Goal: Information Seeking & Learning: Find specific fact

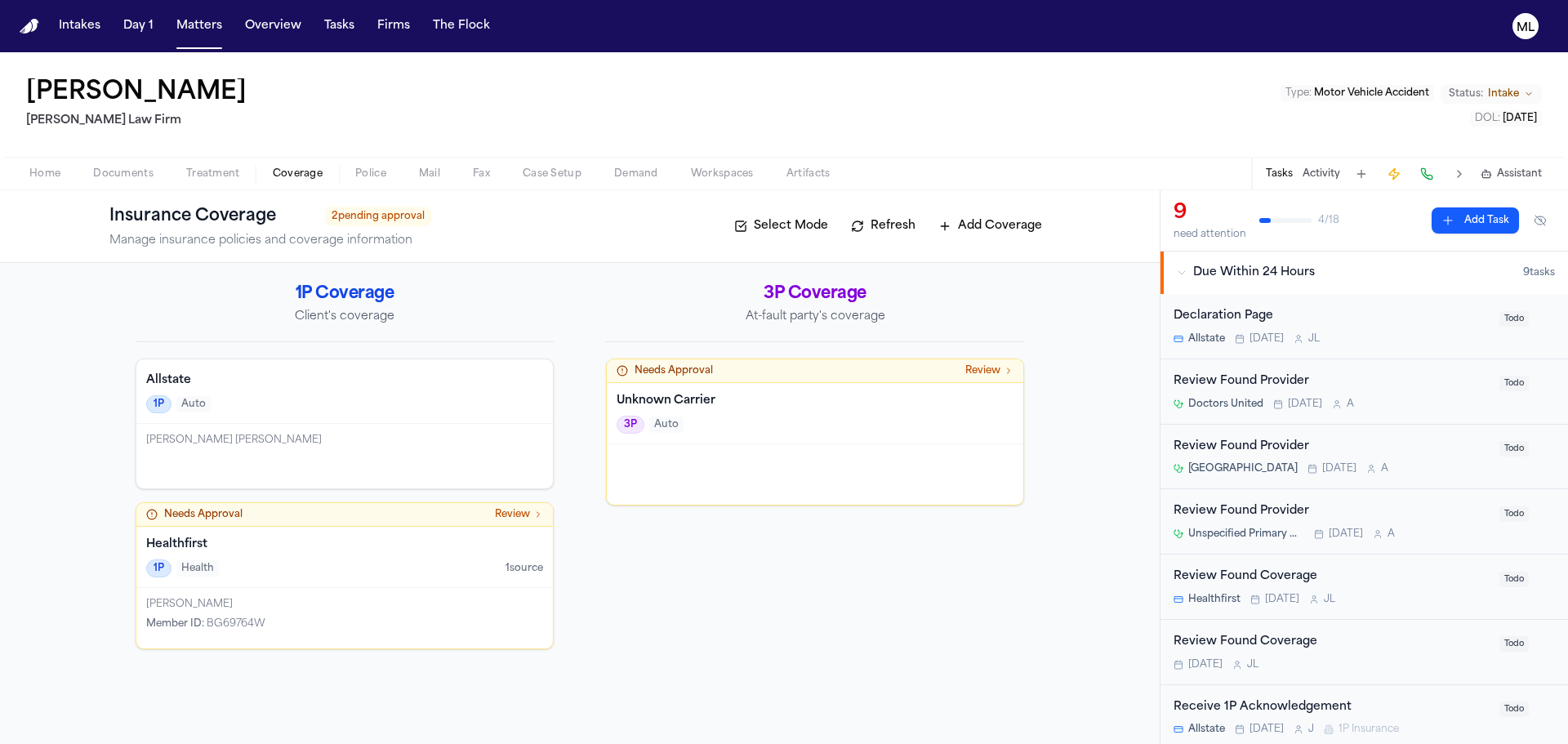
scroll to position [784, 0]
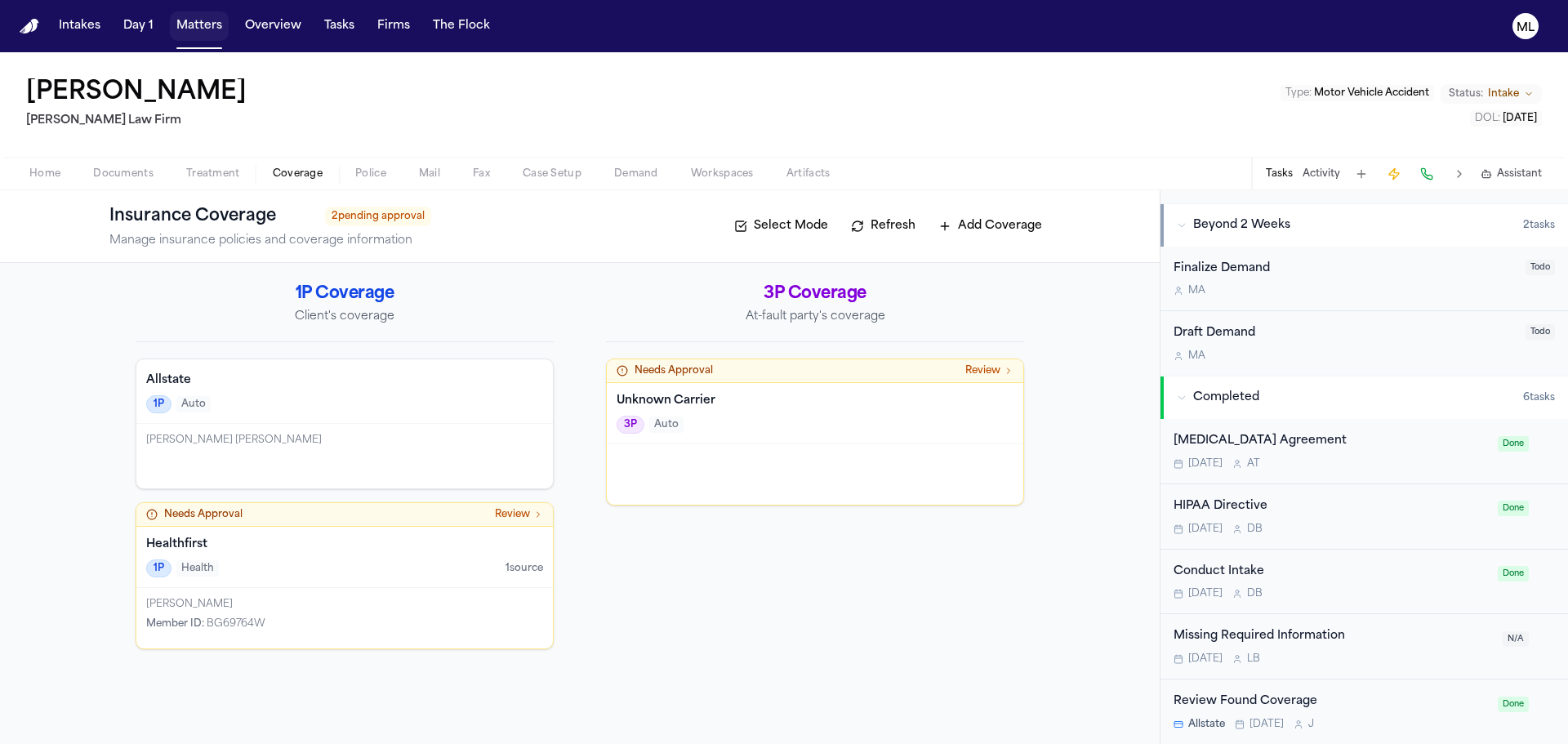
click at [202, 30] on button "Matters" at bounding box center [199, 26] width 59 height 30
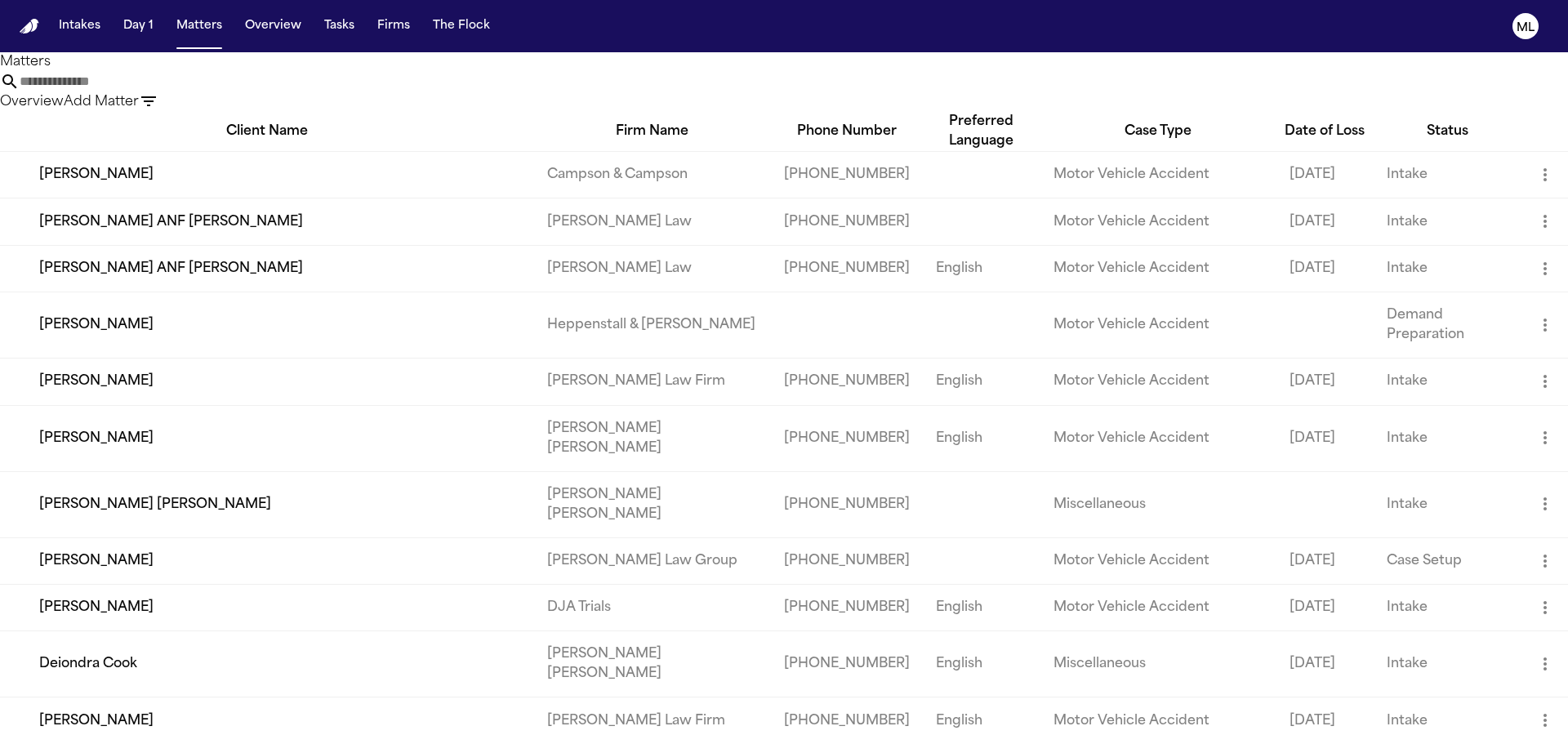
click at [150, 91] on input "text" at bounding box center [85, 81] width 131 height 19
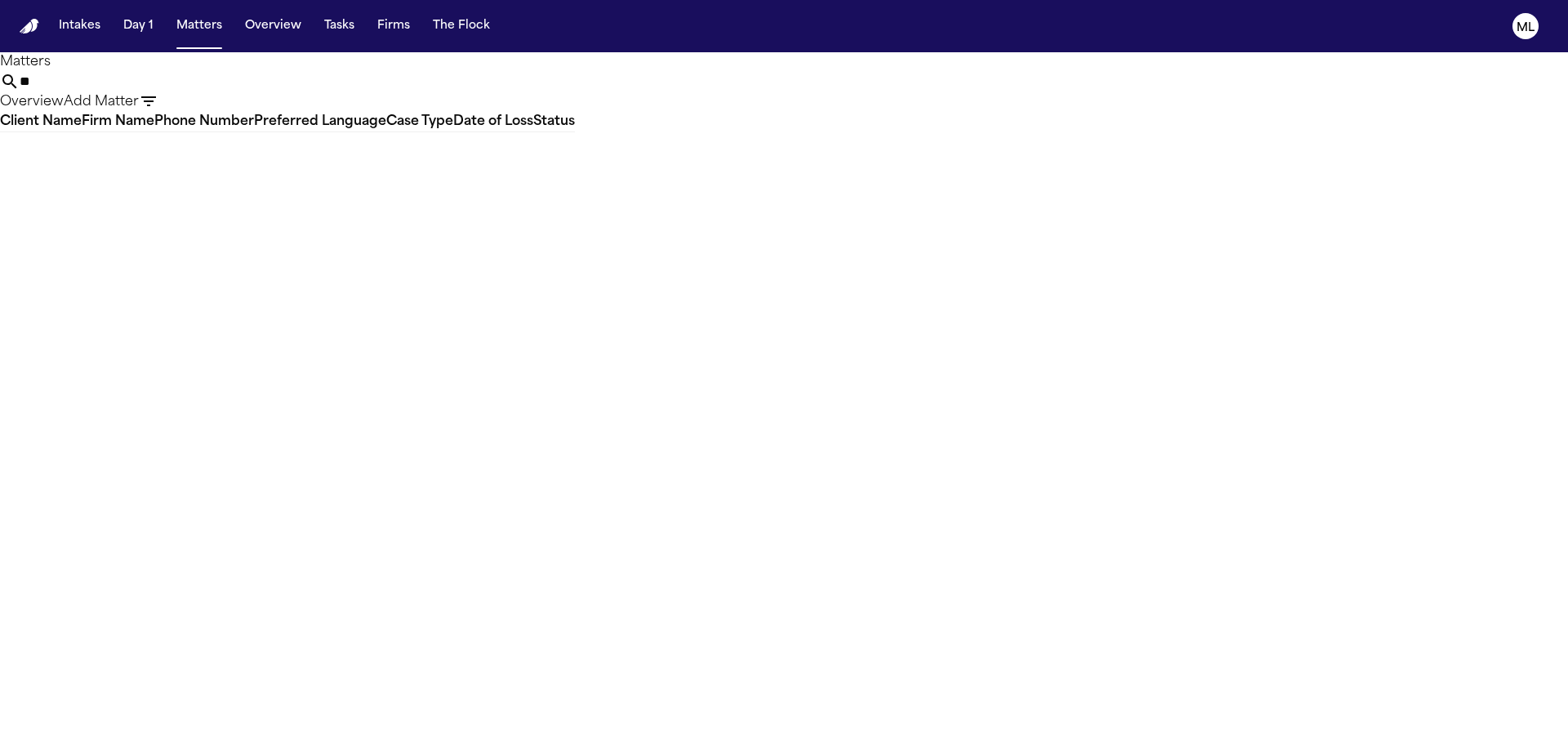
type input "*"
type input "********"
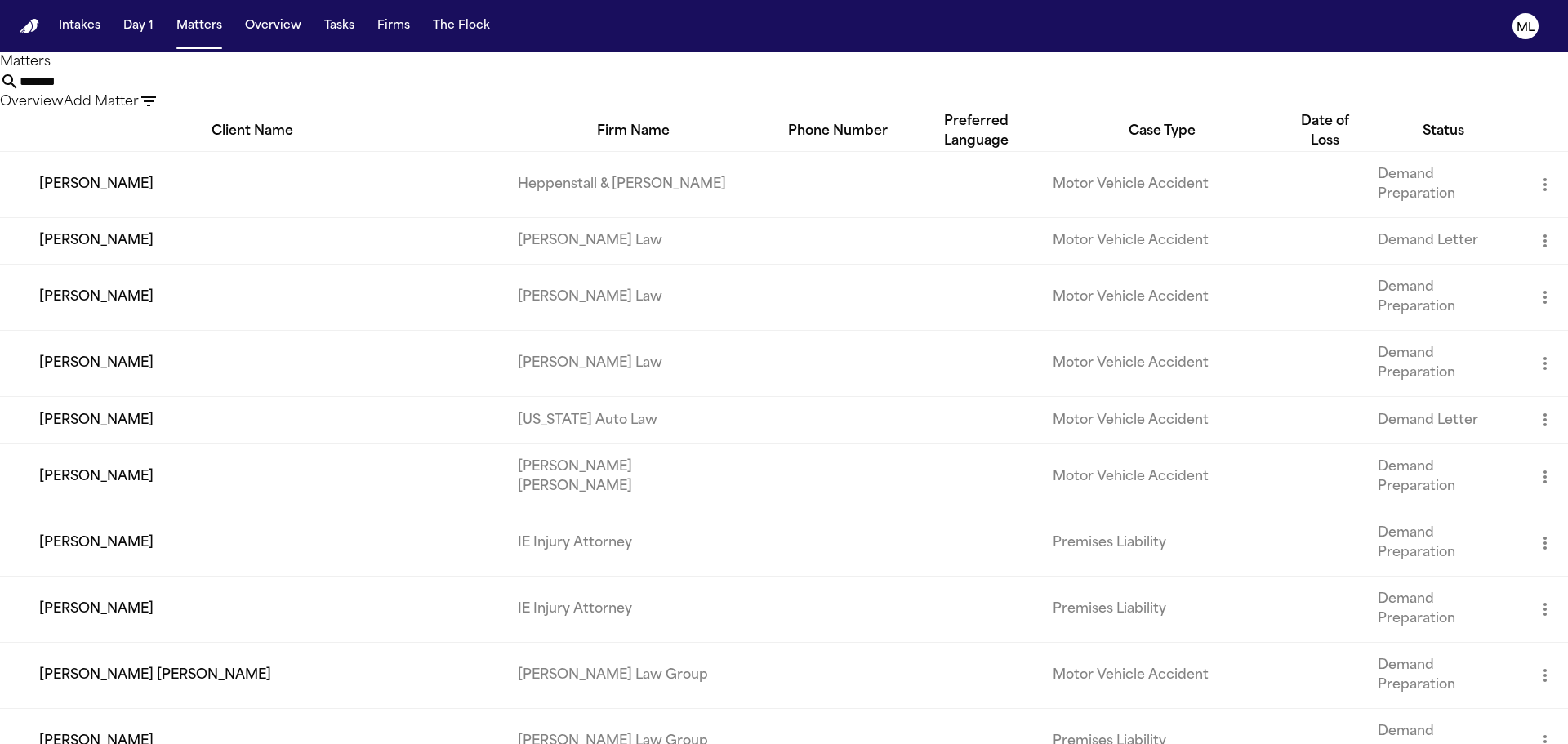
drag, startPoint x: 959, startPoint y: 79, endPoint x: 946, endPoint y: 89, distance: 16.4
click at [150, 79] on input "******" at bounding box center [85, 81] width 131 height 19
drag, startPoint x: 936, startPoint y: 90, endPoint x: 889, endPoint y: 90, distance: 47.0
click at [150, 90] on input "******" at bounding box center [85, 81] width 131 height 19
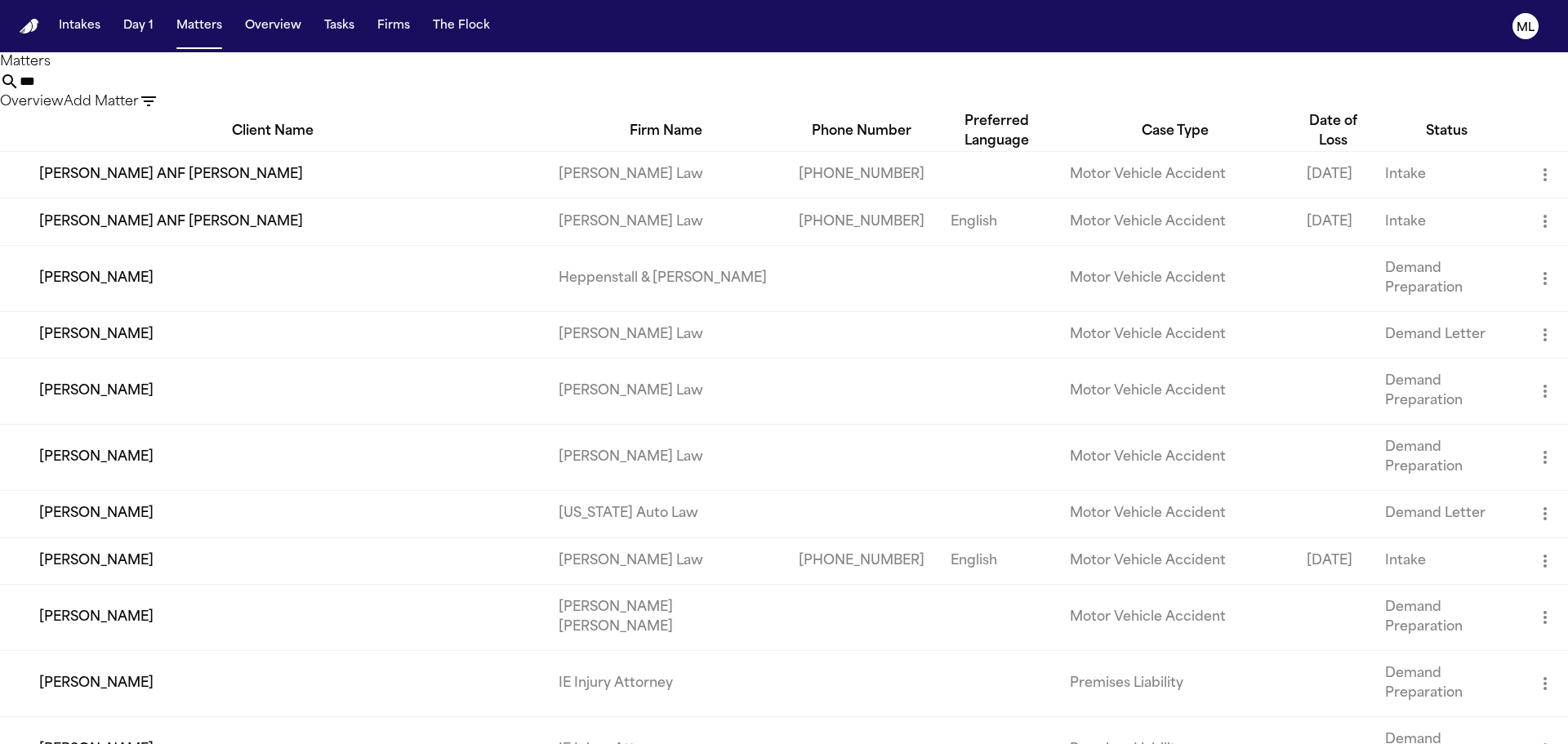
type input "*"
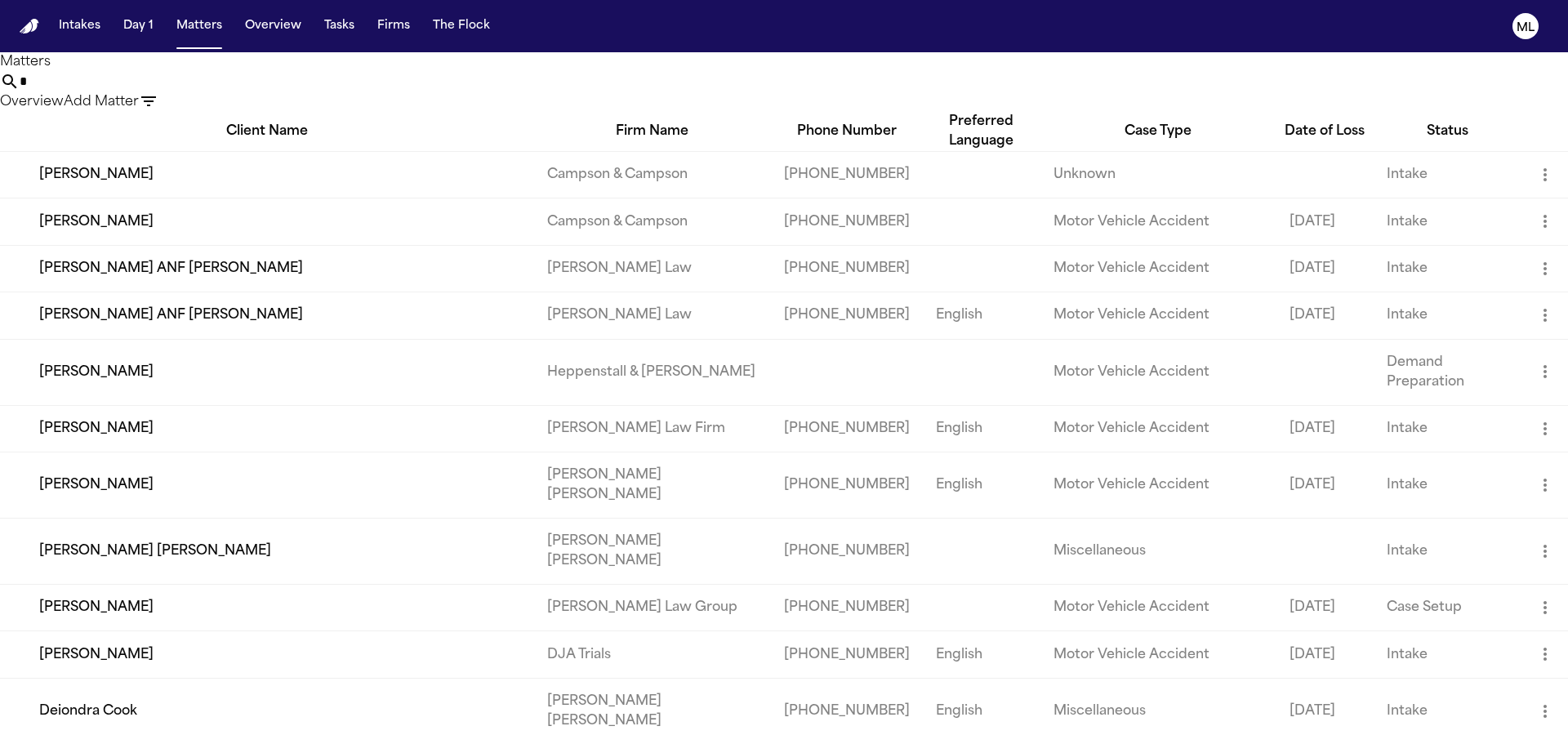
click at [159, 91] on icon "button" at bounding box center [148, 100] width 19 height 19
click at [977, 743] on div at bounding box center [784, 744] width 1568 height 0
click at [150, 91] on input "text" at bounding box center [85, 81] width 131 height 19
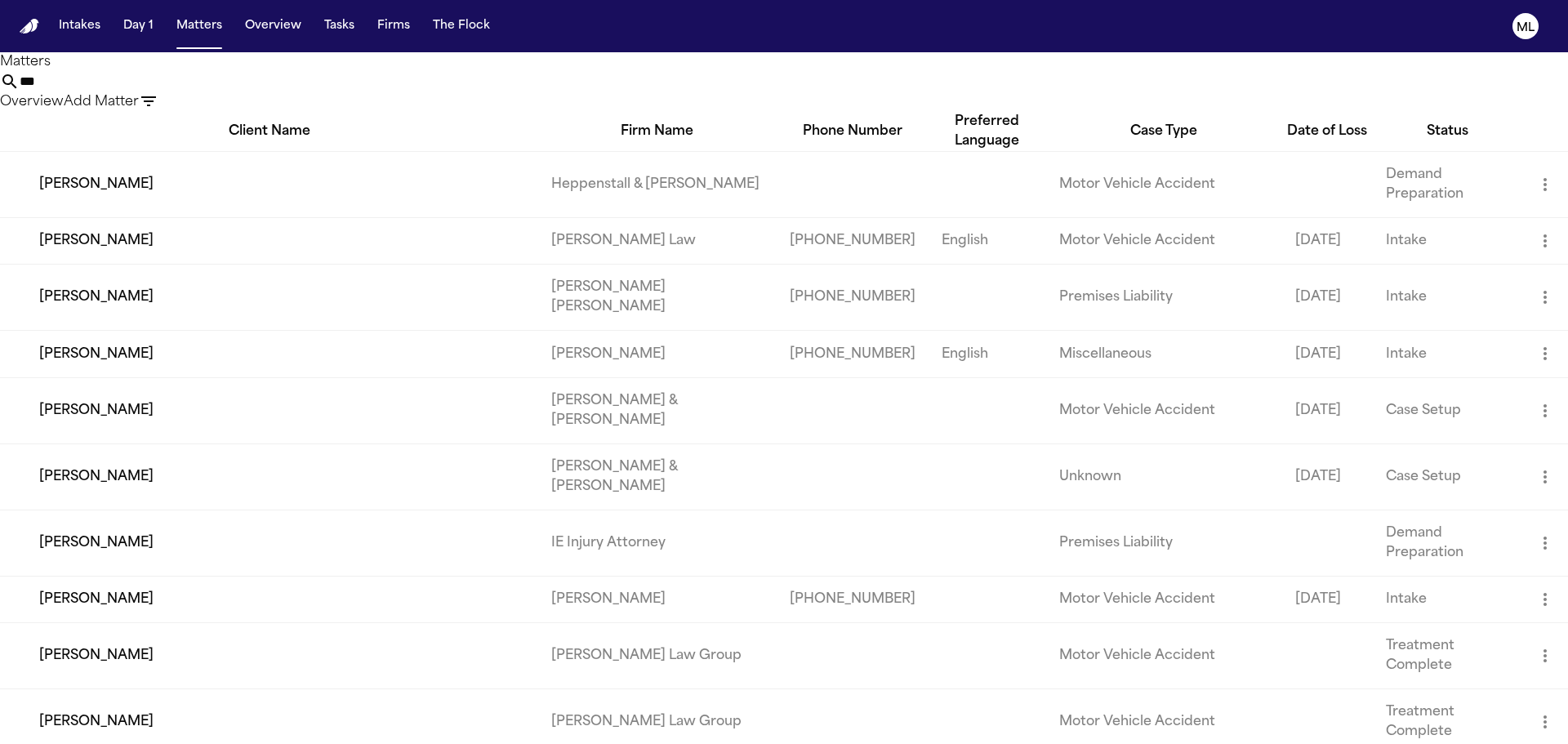
type input "*"
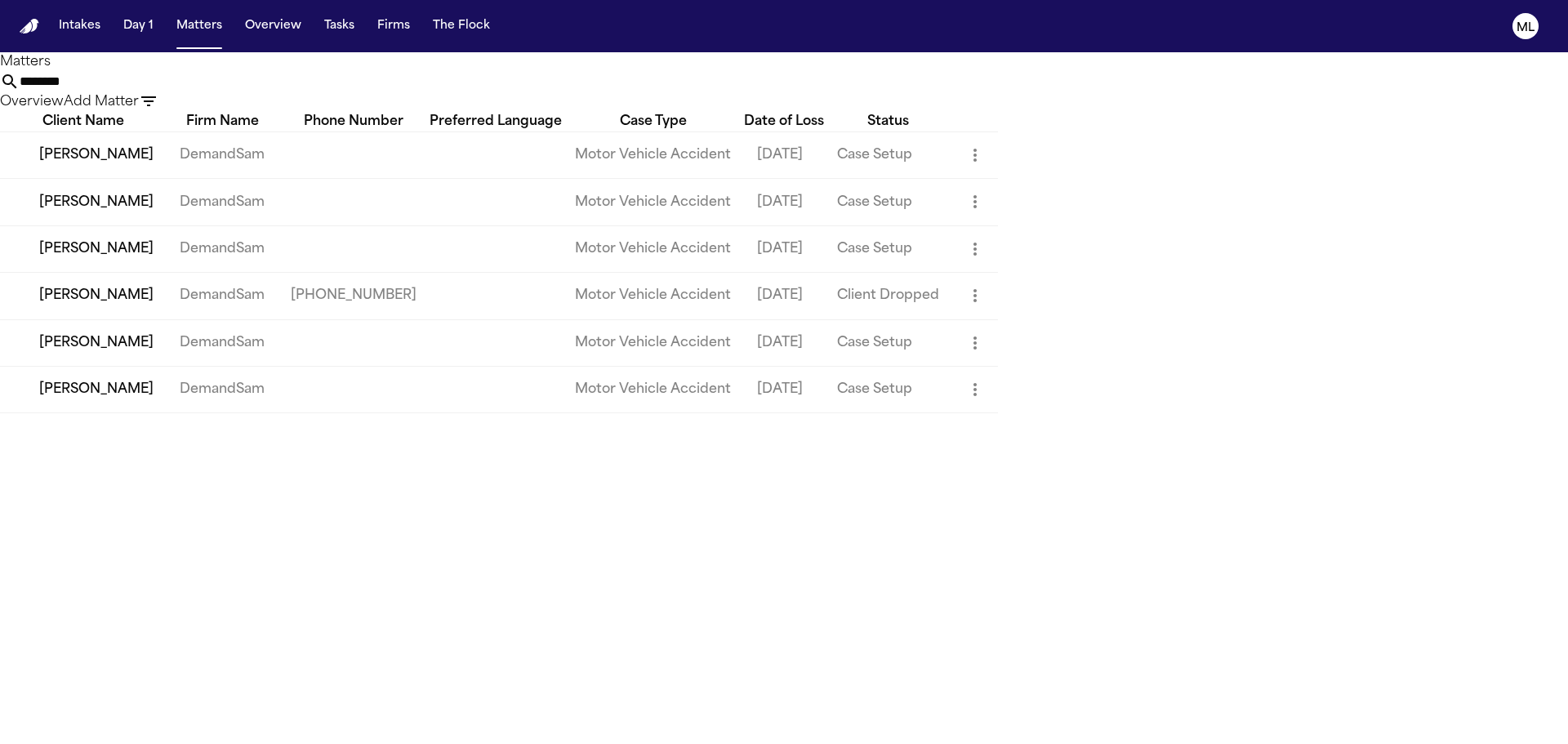
drag, startPoint x: 966, startPoint y: 93, endPoint x: 738, endPoint y: 109, distance: 228.6
click at [738, 109] on div "******** Overview Add Matter" at bounding box center [784, 91] width 1568 height 40
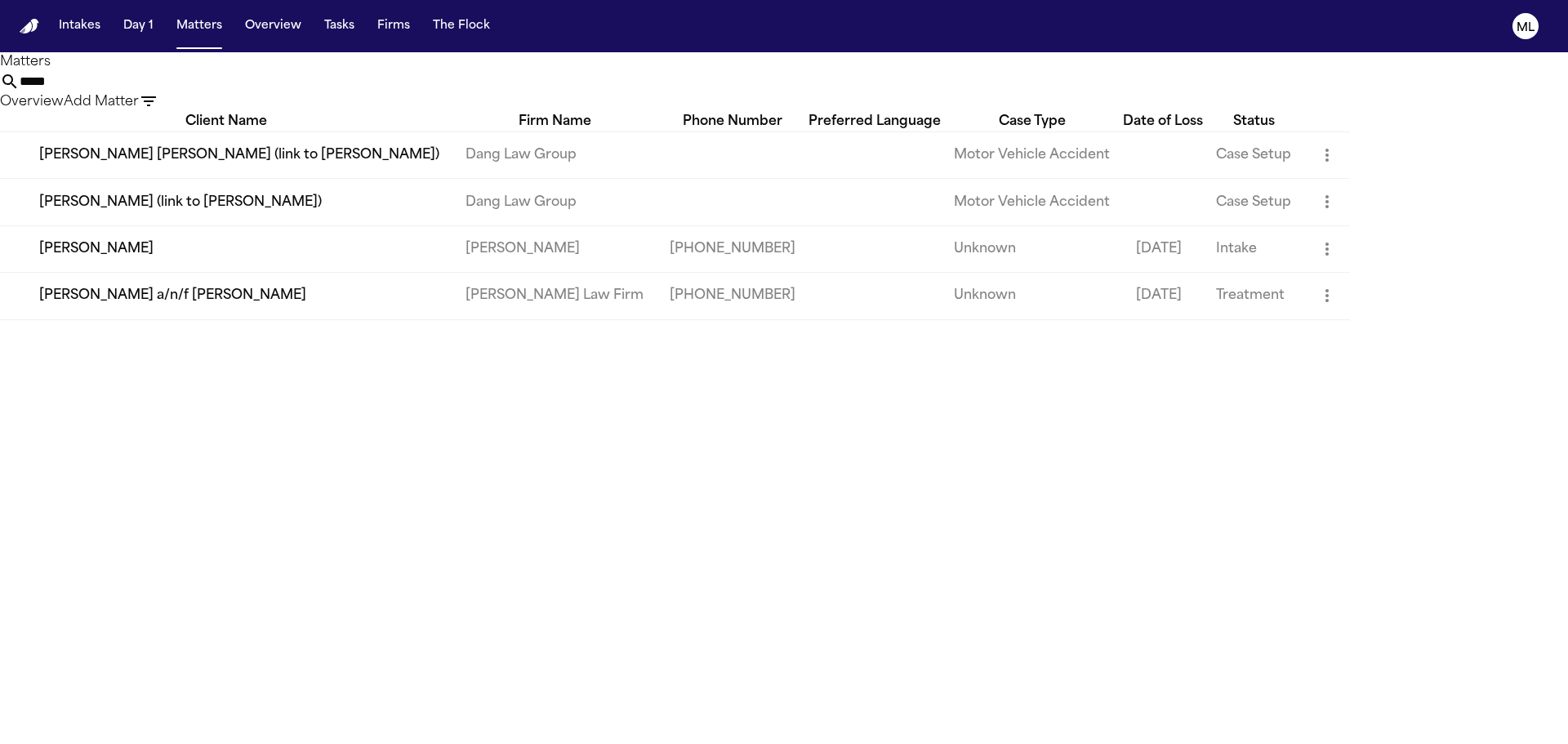
type input "*****"
click at [453, 272] on td "[PERSON_NAME]" at bounding box center [226, 248] width 453 height 46
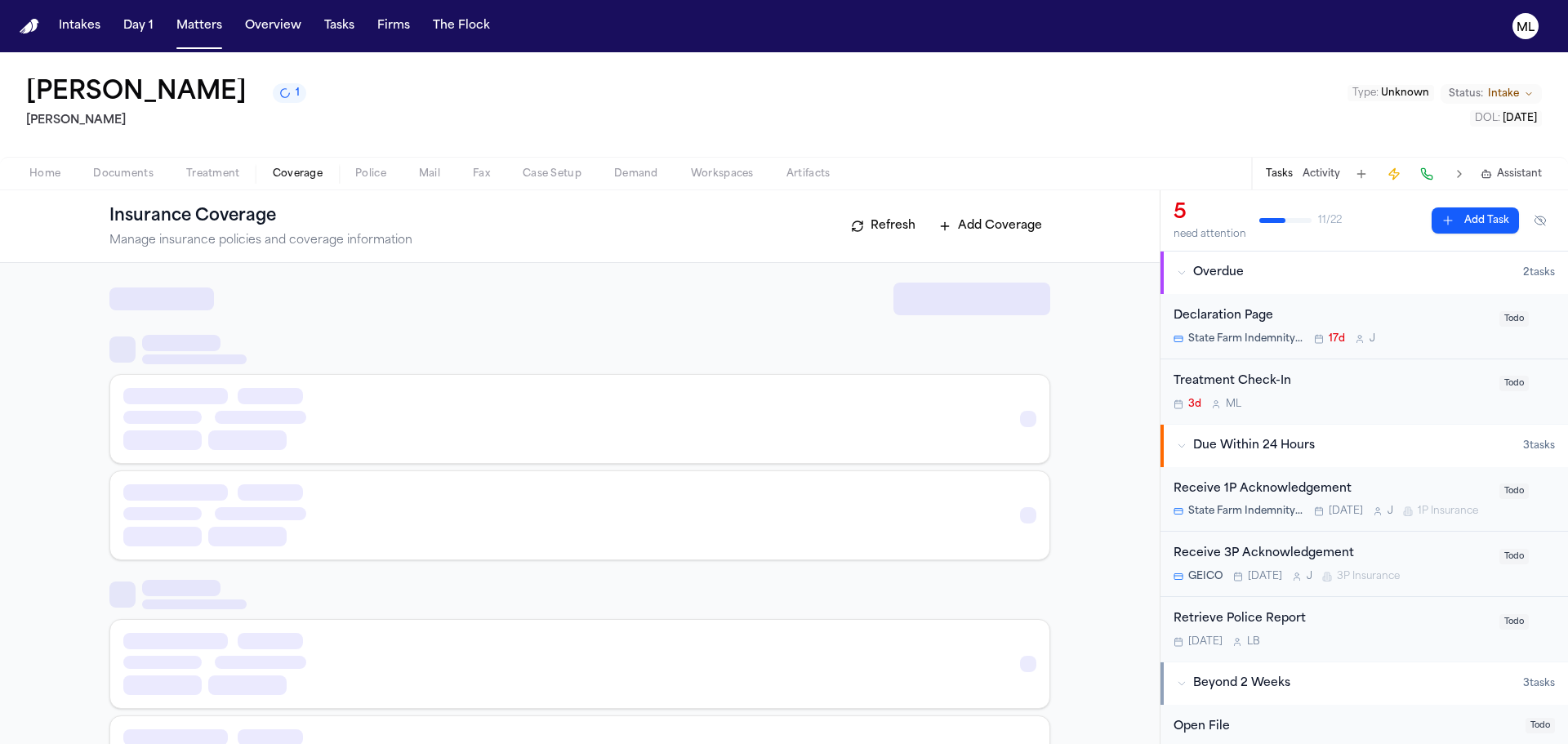
click at [276, 171] on span "Coverage" at bounding box center [298, 174] width 50 height 13
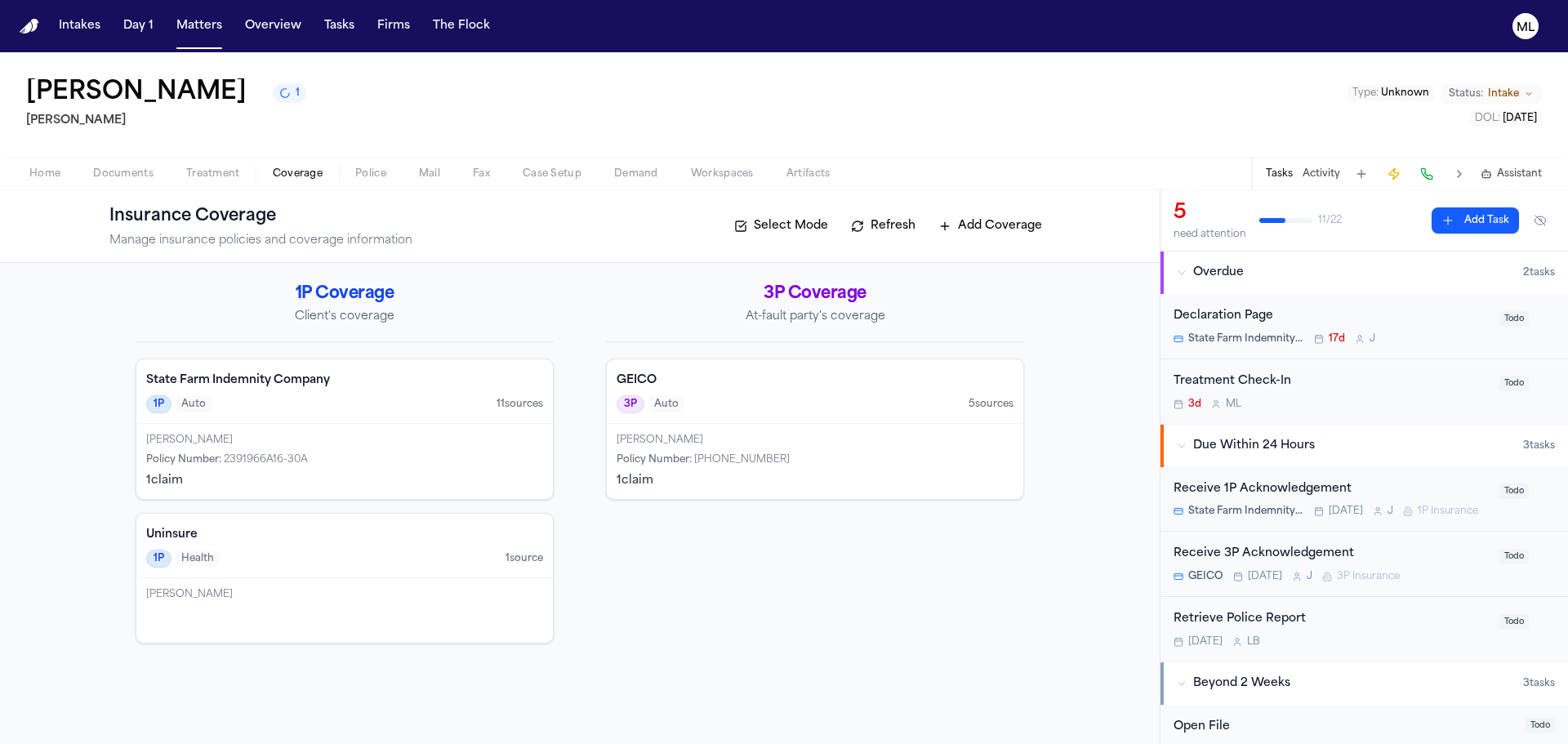
click at [357, 382] on h4 "State Farm Indemnity Company" at bounding box center [345, 381] width 397 height 17
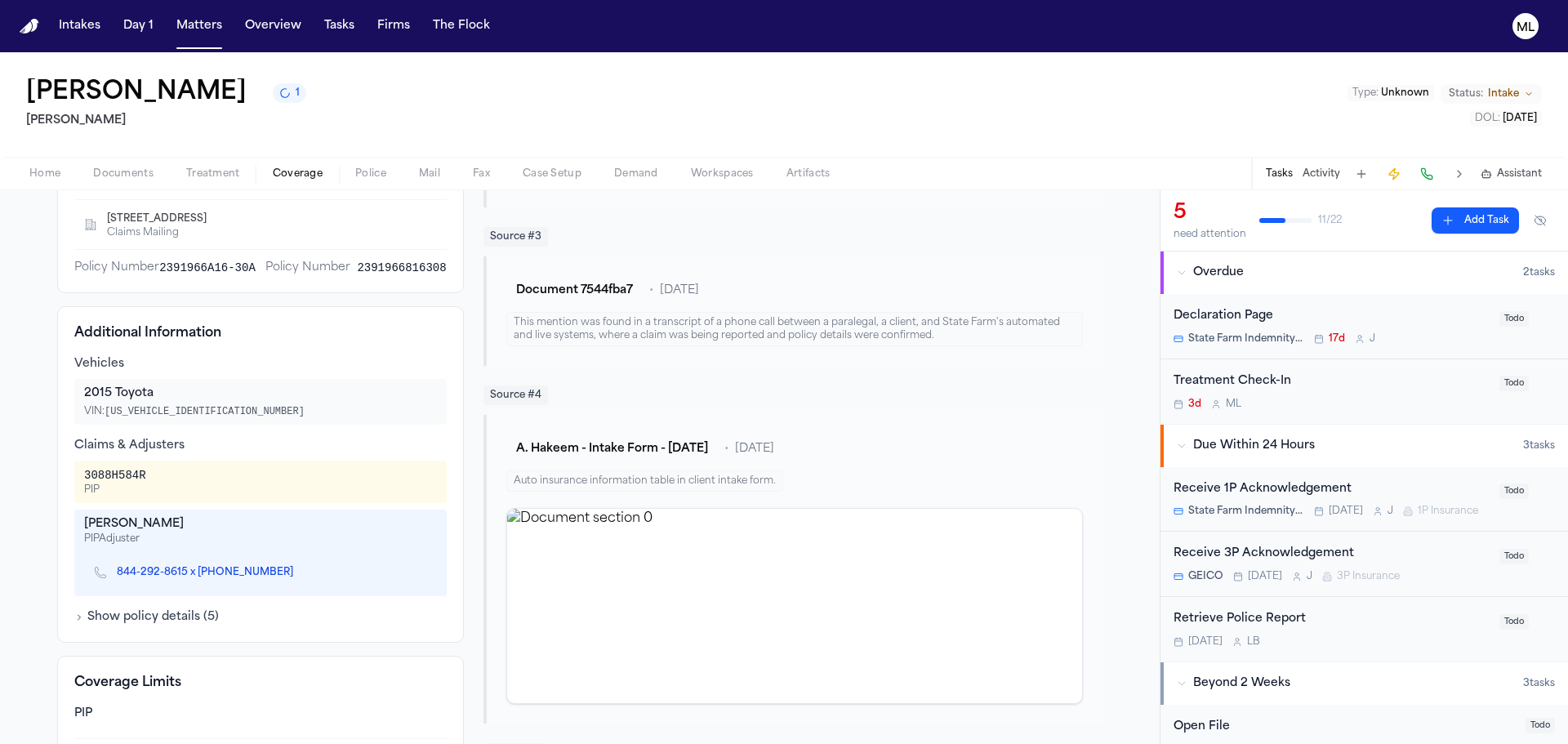
scroll to position [490, 0]
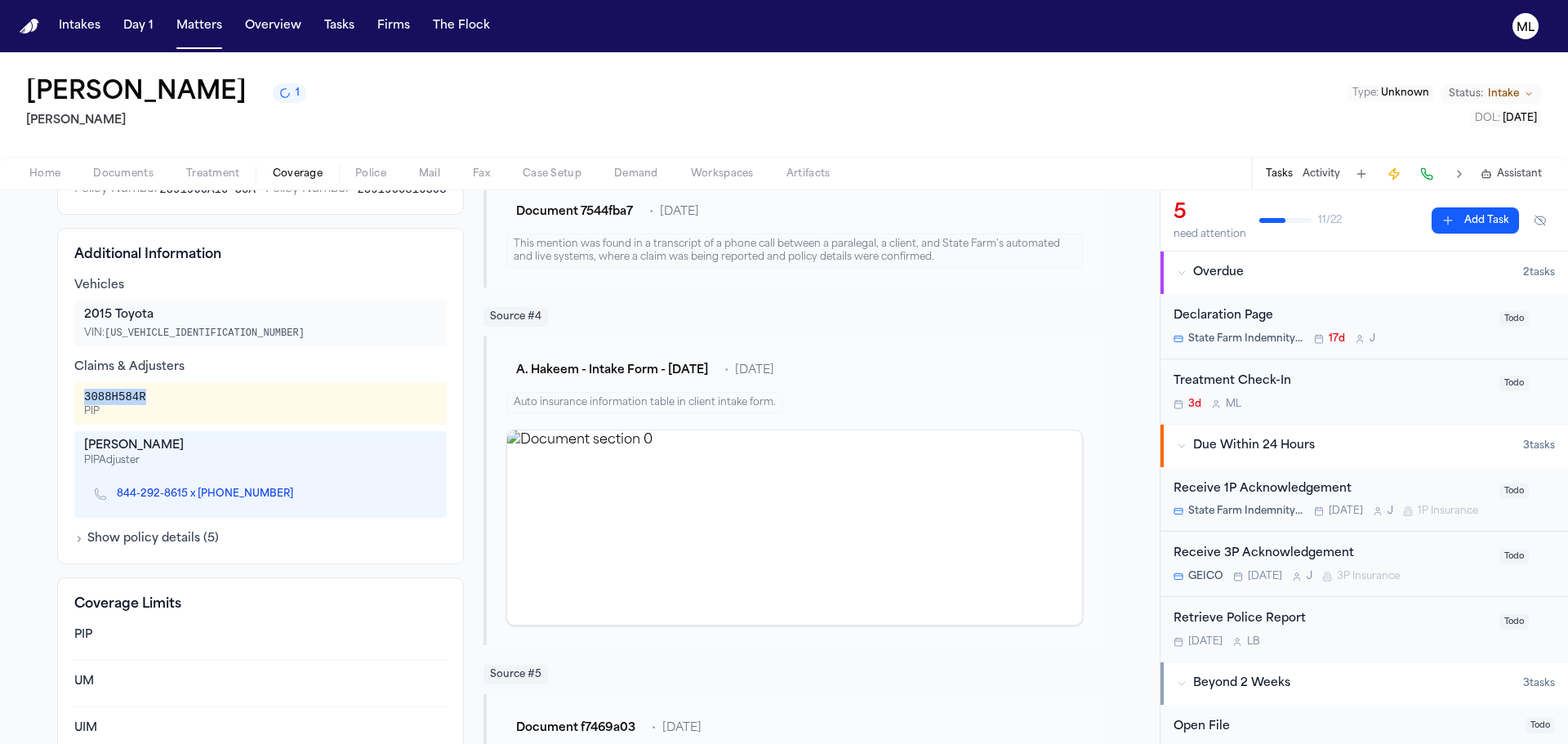
drag, startPoint x: 145, startPoint y: 393, endPoint x: 75, endPoint y: 398, distance: 70.2
click at [75, 398] on div "3088H584R PIP" at bounding box center [261, 403] width 373 height 42
copy div "3088H584R"
drag, startPoint x: 218, startPoint y: 452, endPoint x: 79, endPoint y: 443, distance: 139.3
click at [84, 443] on div "[PERSON_NAME]" at bounding box center [260, 446] width 353 height 17
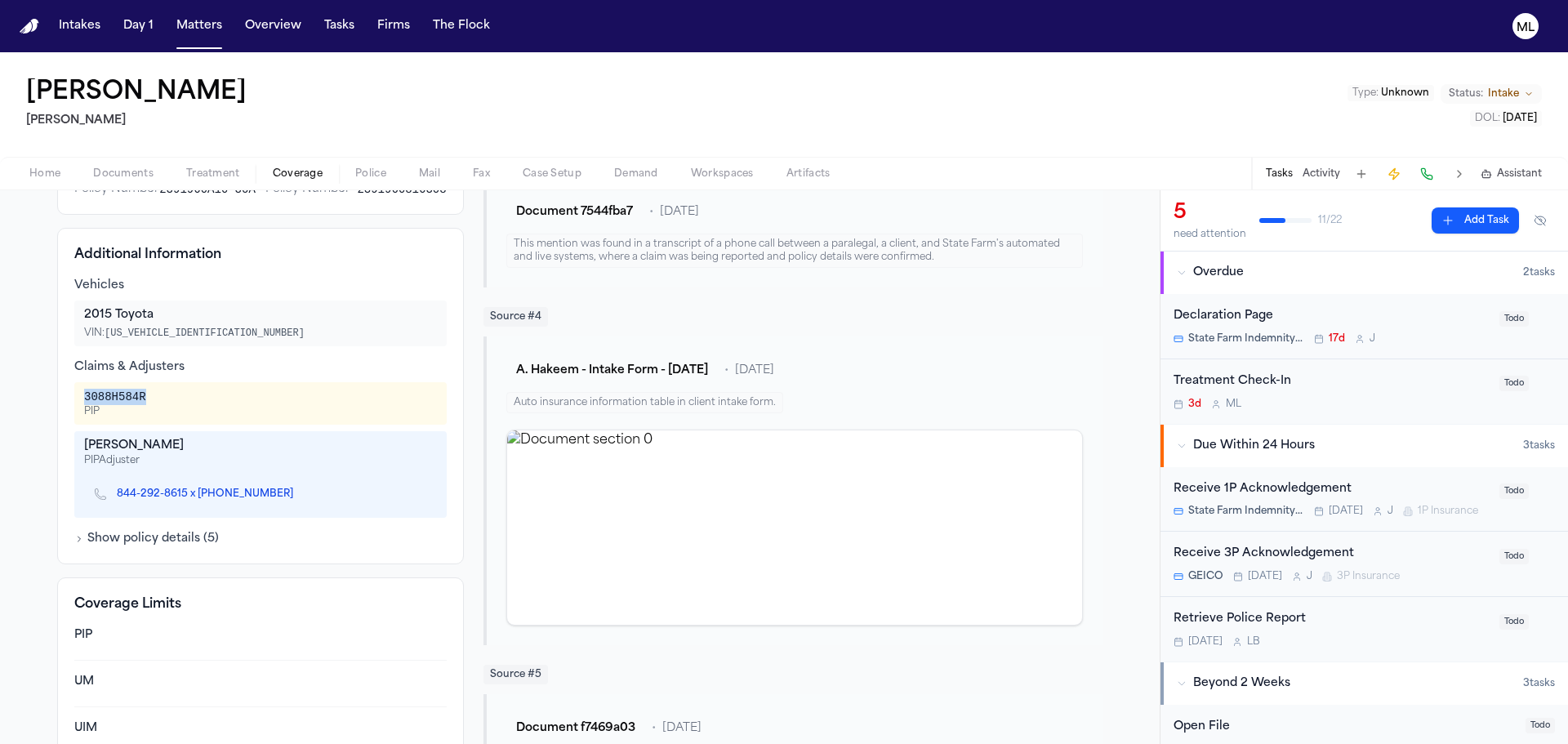
copy div "[PERSON_NAME]"
click at [298, 494] on icon "Copy to clipboard" at bounding box center [301, 496] width 6 height 6
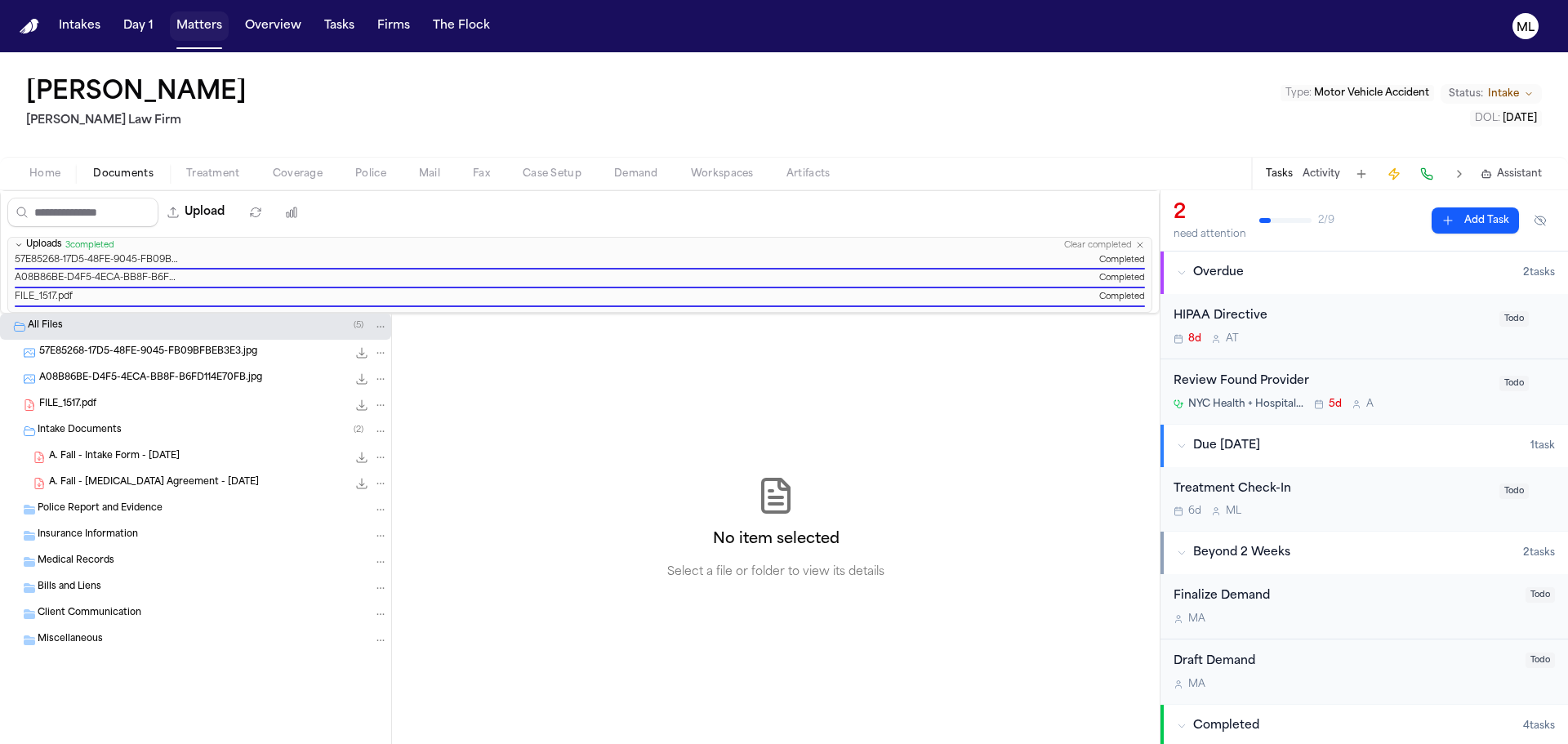
drag, startPoint x: 205, startPoint y: 25, endPoint x: 291, endPoint y: 25, distance: 86.0
click at [205, 25] on button "Matters" at bounding box center [199, 26] width 59 height 30
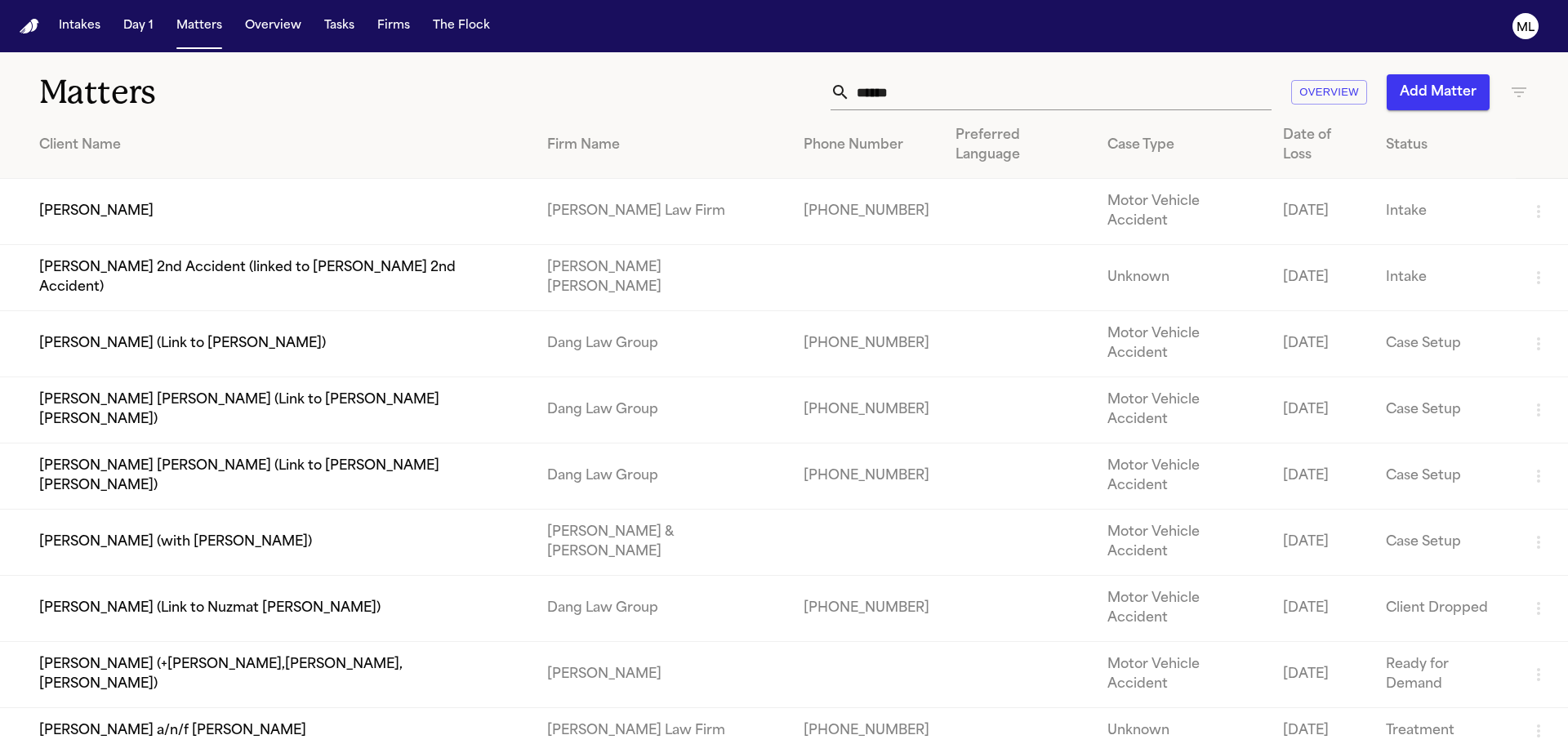
drag, startPoint x: 932, startPoint y: 96, endPoint x: 800, endPoint y: 96, distance: 132.0
click at [800, 96] on div "***** Overview Add Matter" at bounding box center [1001, 92] width 1056 height 36
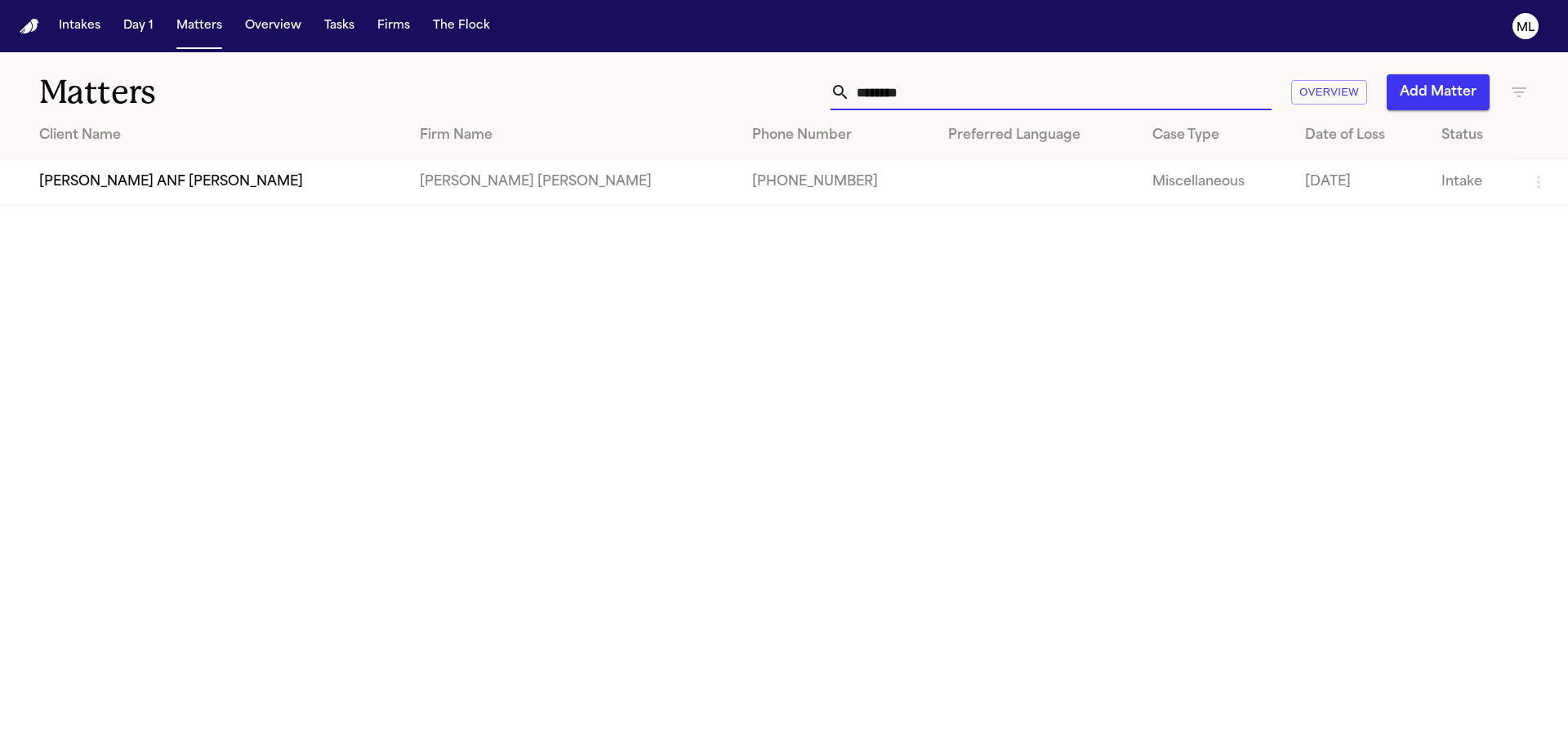
type input "********"
click at [85, 179] on td "[PERSON_NAME] ANF [PERSON_NAME]" at bounding box center [203, 183] width 407 height 46
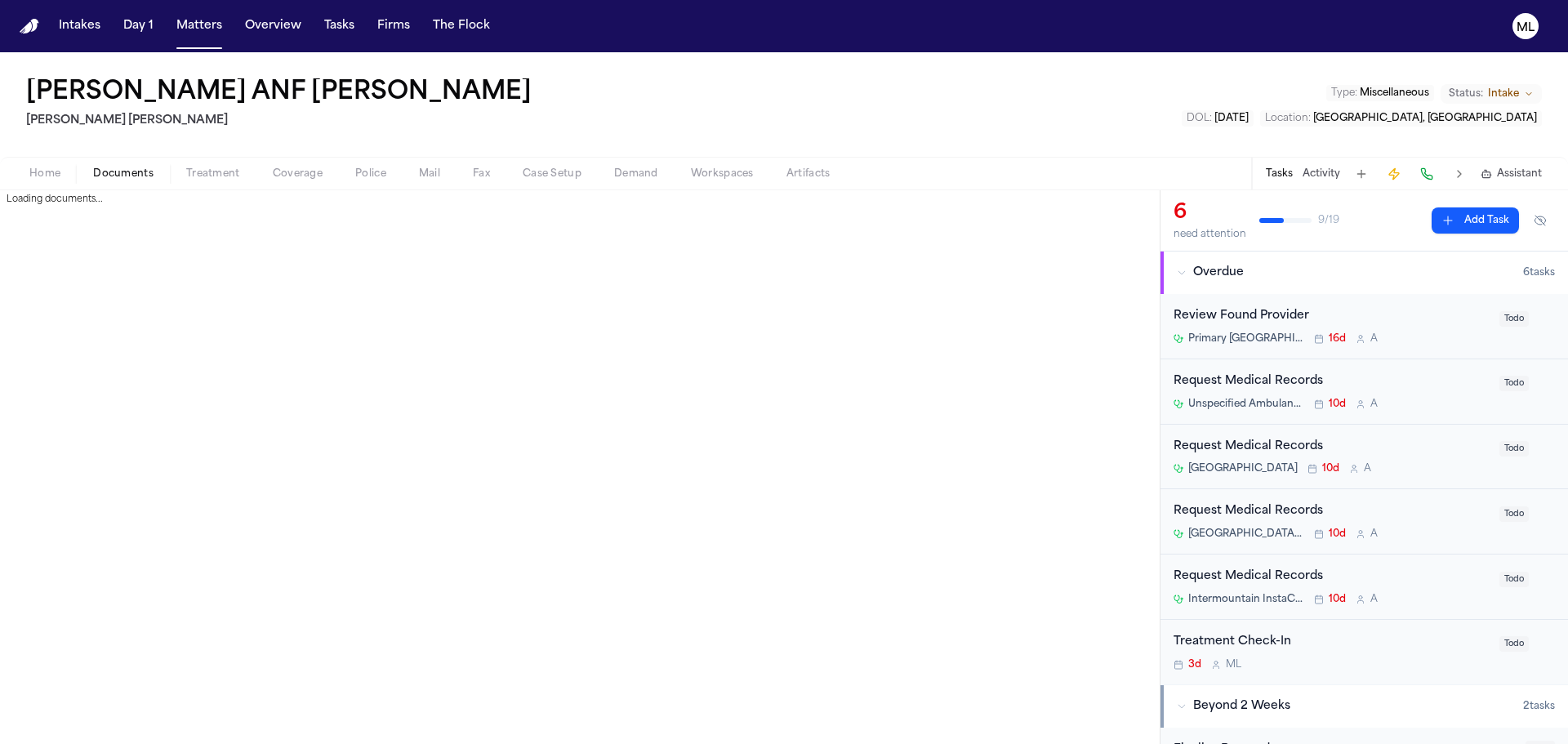
click at [108, 169] on span "Documents" at bounding box center [124, 174] width 61 height 13
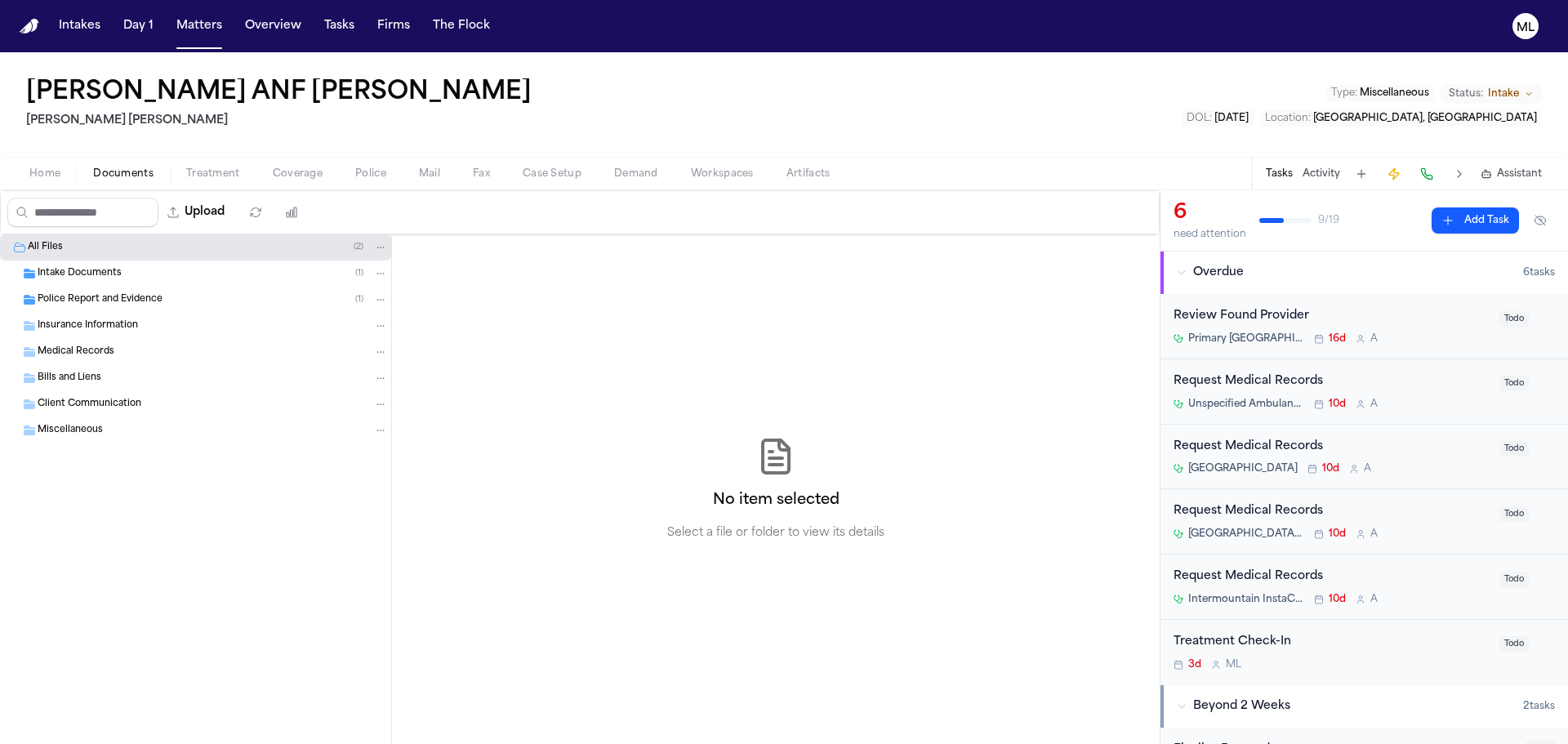
click at [100, 299] on span "Police Report and Evidence" at bounding box center [100, 300] width 125 height 14
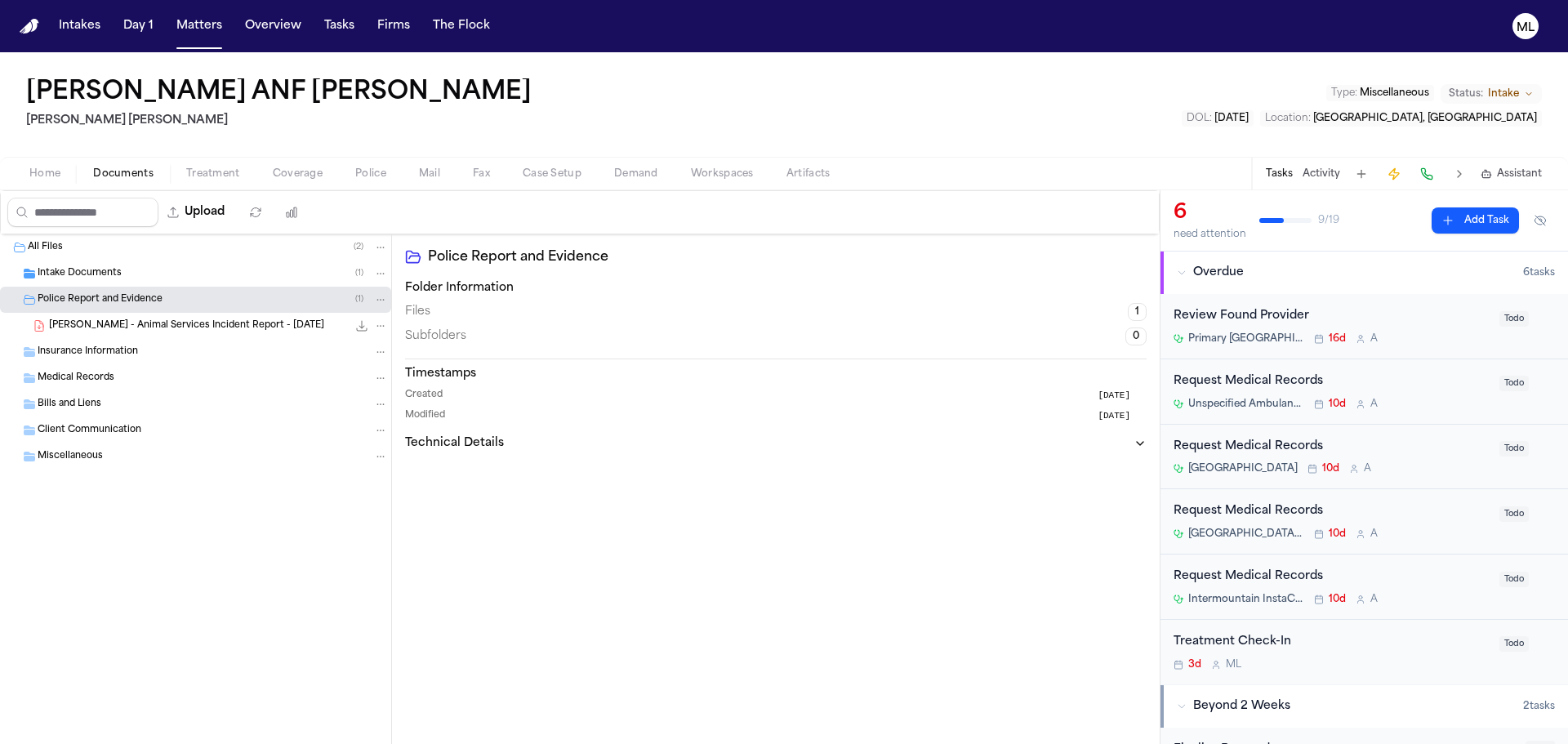
click at [362, 326] on icon "File: E. Munsell - Animal Services Incident Report - 7.31.25" at bounding box center [362, 326] width 11 height 11
